Goal: Information Seeking & Learning: Learn about a topic

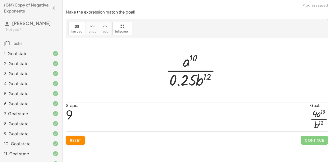
scroll to position [49, 0]
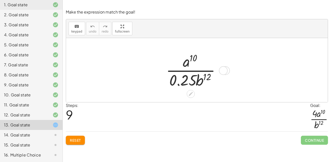
click at [189, 80] on div at bounding box center [194, 70] width 63 height 39
click at [205, 78] on div at bounding box center [194, 70] width 63 height 39
click at [74, 138] on button "Reset" at bounding box center [75, 140] width 19 height 9
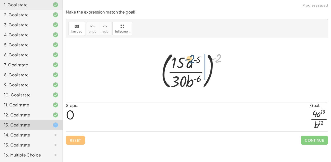
drag, startPoint x: 219, startPoint y: 57, endPoint x: 193, endPoint y: 59, distance: 26.4
click at [193, 59] on div at bounding box center [195, 70] width 74 height 42
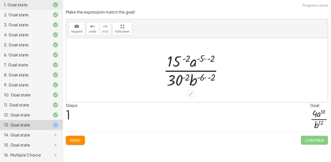
click at [200, 59] on div at bounding box center [195, 70] width 68 height 39
click at [205, 60] on div at bounding box center [195, 70] width 68 height 39
click at [184, 60] on div at bounding box center [195, 70] width 68 height 39
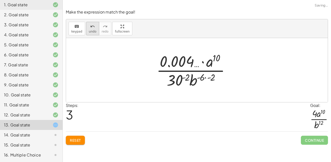
click at [94, 30] on span "undo" at bounding box center [93, 32] width 8 height 4
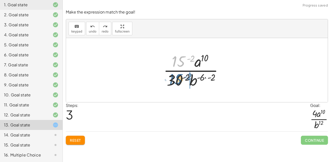
drag, startPoint x: 175, startPoint y: 63, endPoint x: 173, endPoint y: 87, distance: 24.1
click at [173, 87] on div at bounding box center [195, 70] width 68 height 39
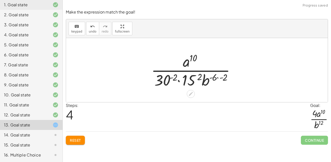
click at [174, 79] on div at bounding box center [195, 70] width 93 height 39
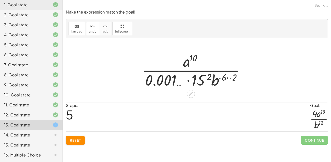
click at [204, 76] on div at bounding box center [195, 70] width 112 height 39
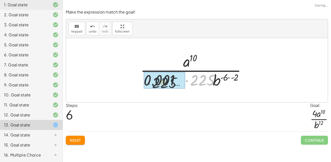
drag, startPoint x: 201, startPoint y: 78, endPoint x: 159, endPoint y: 80, distance: 42.0
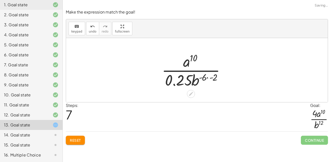
click at [211, 79] on div at bounding box center [195, 70] width 72 height 39
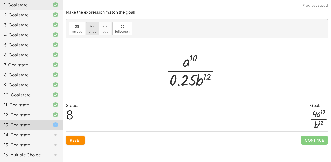
click at [89, 27] on div "undo" at bounding box center [93, 26] width 8 height 6
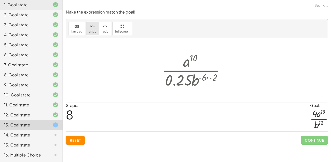
click at [89, 27] on div "undo" at bounding box center [93, 26] width 8 height 6
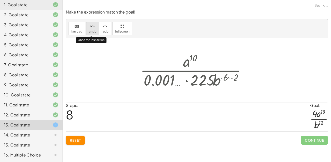
click at [89, 27] on div "undo" at bounding box center [93, 26] width 8 height 6
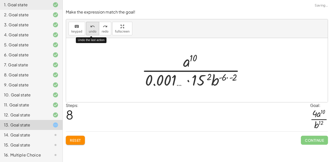
click at [89, 27] on div "undo" at bounding box center [93, 26] width 8 height 6
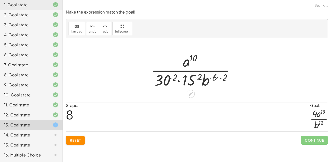
click at [196, 78] on div at bounding box center [195, 70] width 93 height 39
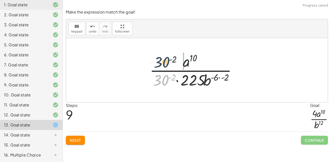
drag, startPoint x: 166, startPoint y: 77, endPoint x: 166, endPoint y: 58, distance: 19.1
click at [166, 58] on div at bounding box center [195, 70] width 96 height 39
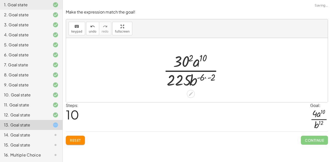
click at [181, 60] on div at bounding box center [195, 70] width 68 height 39
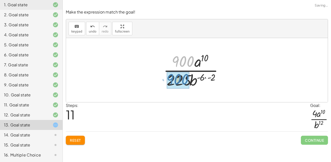
drag, startPoint x: 181, startPoint y: 60, endPoint x: 176, endPoint y: 78, distance: 18.6
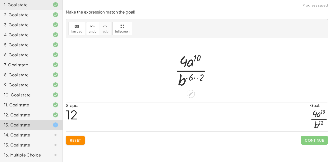
click at [194, 78] on div at bounding box center [195, 70] width 46 height 39
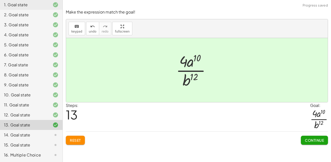
click at [310, 142] on span "Continue" at bounding box center [314, 140] width 19 height 5
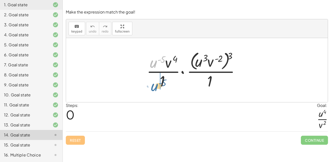
drag, startPoint x: 154, startPoint y: 63, endPoint x: 154, endPoint y: 86, distance: 22.6
click at [154, 86] on div at bounding box center [195, 70] width 102 height 41
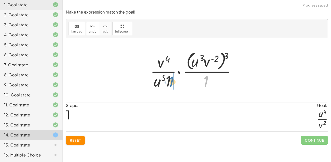
drag, startPoint x: 207, startPoint y: 81, endPoint x: 172, endPoint y: 81, distance: 34.9
click at [172, 81] on div at bounding box center [195, 70] width 95 height 41
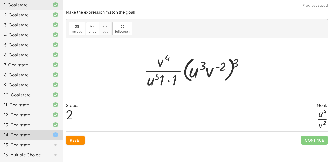
click at [172, 80] on div at bounding box center [195, 70] width 108 height 39
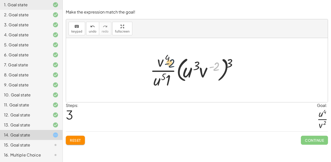
drag, startPoint x: 209, startPoint y: 69, endPoint x: 162, endPoint y: 63, distance: 48.3
click at [162, 63] on div at bounding box center [194, 70] width 95 height 39
click at [201, 73] on div at bounding box center [194, 70] width 95 height 39
drag, startPoint x: 232, startPoint y: 62, endPoint x: 221, endPoint y: 66, distance: 12.2
click at [221, 66] on div at bounding box center [194, 70] width 95 height 39
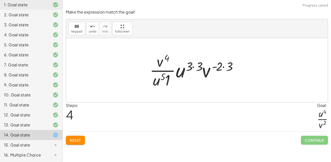
click at [221, 67] on div at bounding box center [195, 70] width 96 height 39
click at [191, 67] on div at bounding box center [195, 70] width 96 height 39
click at [193, 67] on div at bounding box center [195, 70] width 96 height 39
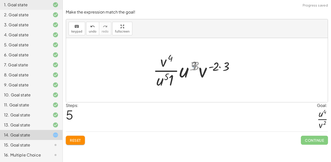
click at [193, 67] on div at bounding box center [195, 70] width 86 height 39
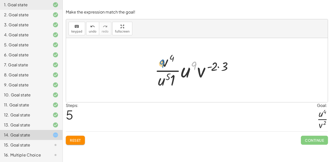
drag, startPoint x: 192, startPoint y: 66, endPoint x: 159, endPoint y: 64, distance: 32.4
click at [159, 64] on div at bounding box center [195, 70] width 86 height 39
drag, startPoint x: 186, startPoint y: 73, endPoint x: 160, endPoint y: 65, distance: 27.4
click at [160, 65] on div at bounding box center [195, 70] width 86 height 39
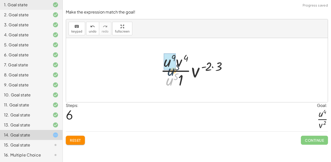
drag, startPoint x: 172, startPoint y: 81, endPoint x: 174, endPoint y: 68, distance: 12.9
click at [198, 72] on div at bounding box center [195, 70] width 75 height 39
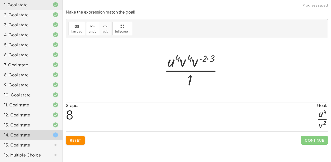
click at [209, 58] on div at bounding box center [195, 70] width 67 height 39
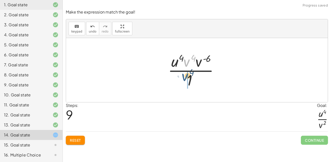
drag, startPoint x: 186, startPoint y: 63, endPoint x: 184, endPoint y: 82, distance: 19.4
click at [184, 82] on div at bounding box center [194, 70] width 59 height 39
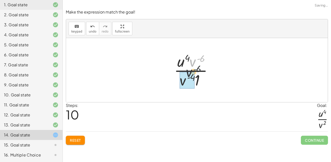
drag, startPoint x: 197, startPoint y: 60, endPoint x: 190, endPoint y: 75, distance: 16.4
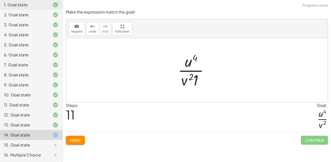
click at [197, 82] on div at bounding box center [195, 70] width 40 height 39
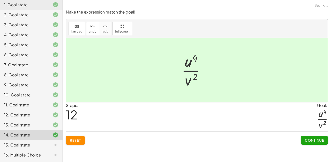
click at [309, 141] on span "Continue" at bounding box center [314, 140] width 19 height 5
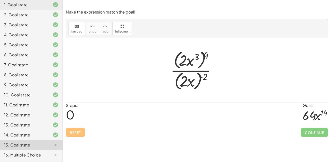
click at [184, 64] on div at bounding box center [195, 70] width 54 height 43
drag, startPoint x: 207, startPoint y: 57, endPoint x: 199, endPoint y: 57, distance: 8.3
click at [199, 57] on div at bounding box center [195, 70] width 54 height 43
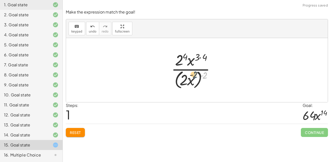
drag, startPoint x: 206, startPoint y: 75, endPoint x: 194, endPoint y: 75, distance: 12.3
click at [194, 75] on div at bounding box center [195, 70] width 53 height 41
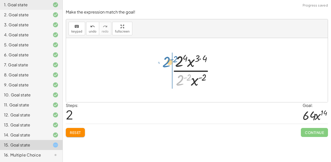
drag, startPoint x: 179, startPoint y: 80, endPoint x: 165, endPoint y: 61, distance: 22.9
click at [165, 61] on div "· ( · 2 · x 3 ) 4 · ( · 2 · x ) ( - 2 ) · 2 4 · x ( · 3 · 4 ) · ( · 2 · x ) ( -…" at bounding box center [196, 70] width 65 height 41
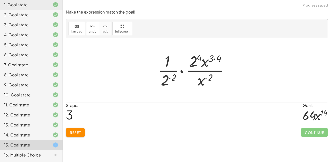
click at [168, 77] on div at bounding box center [195, 70] width 80 height 39
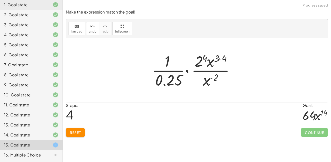
click at [77, 132] on span "Reset" at bounding box center [75, 132] width 11 height 5
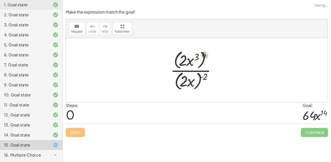
drag, startPoint x: 206, startPoint y: 55, endPoint x: 200, endPoint y: 56, distance: 6.4
click at [200, 56] on div at bounding box center [195, 70] width 54 height 43
drag, startPoint x: 204, startPoint y: 75, endPoint x: 190, endPoint y: 73, distance: 14.6
click at [190, 73] on div at bounding box center [195, 70] width 54 height 43
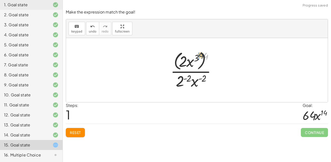
drag, startPoint x: 206, startPoint y: 56, endPoint x: 190, endPoint y: 53, distance: 17.0
click at [190, 53] on div at bounding box center [195, 70] width 54 height 41
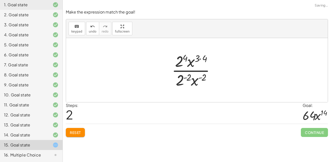
click at [203, 59] on div at bounding box center [195, 70] width 52 height 39
click at [186, 60] on div at bounding box center [195, 70] width 50 height 39
drag, startPoint x: 194, startPoint y: 83, endPoint x: 207, endPoint y: 68, distance: 19.8
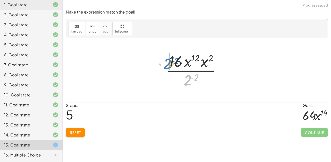
drag, startPoint x: 187, startPoint y: 83, endPoint x: 167, endPoint y: 66, distance: 25.7
click at [167, 66] on div at bounding box center [195, 70] width 64 height 39
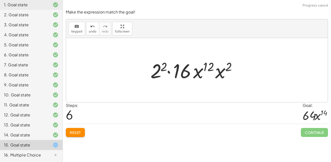
click at [161, 71] on div at bounding box center [195, 70] width 95 height 26
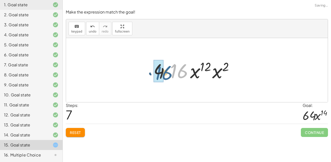
drag, startPoint x: 181, startPoint y: 70, endPoint x: 165, endPoint y: 71, distance: 16.1
click at [165, 71] on div at bounding box center [195, 70] width 89 height 26
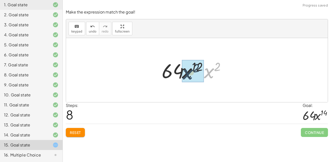
drag, startPoint x: 206, startPoint y: 73, endPoint x: 184, endPoint y: 74, distance: 22.4
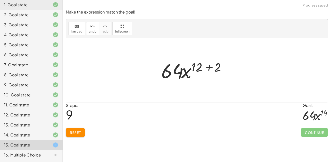
click at [204, 68] on div at bounding box center [195, 70] width 73 height 26
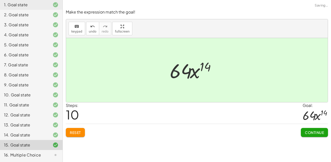
click at [312, 138] on div "Make the expression match the goal! keyboard keypad undo undo redo redo fullscr…" at bounding box center [197, 73] width 268 height 134
click at [315, 133] on span "Continue" at bounding box center [314, 132] width 19 height 5
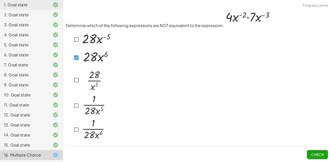
click at [320, 160] on div "Determine which of the following expressions are NOT equivalent to the expressi…" at bounding box center [197, 84] width 268 height 157
click at [317, 154] on span "Check" at bounding box center [317, 155] width 13 height 5
click at [314, 153] on span "Check" at bounding box center [317, 155] width 13 height 5
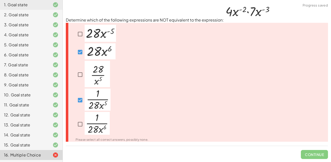
click at [75, 121] on div "Please select all correct answers, possibly none." at bounding box center [108, 127] width 79 height 30
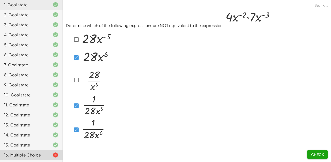
click at [313, 154] on span "Check" at bounding box center [317, 155] width 13 height 5
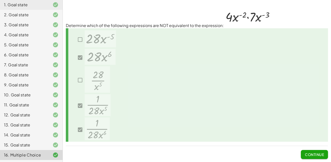
click at [310, 154] on span "Continue" at bounding box center [314, 155] width 19 height 5
